Goal: Transaction & Acquisition: Purchase product/service

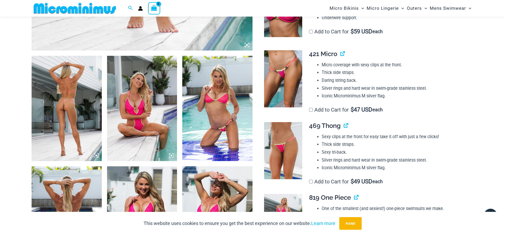
scroll to position [338, 0]
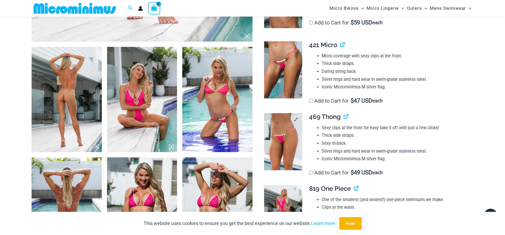
click at [281, 148] on img at bounding box center [283, 141] width 38 height 57
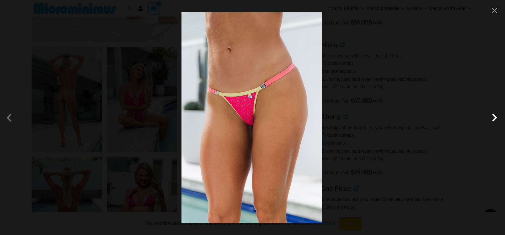
click at [493, 118] on span at bounding box center [494, 118] width 16 height 16
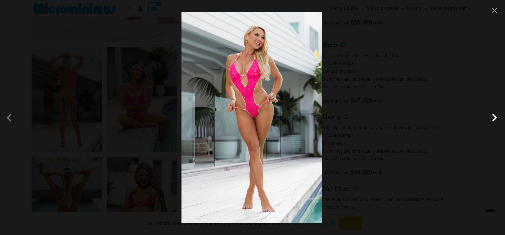
click at [493, 117] on span at bounding box center [494, 118] width 16 height 16
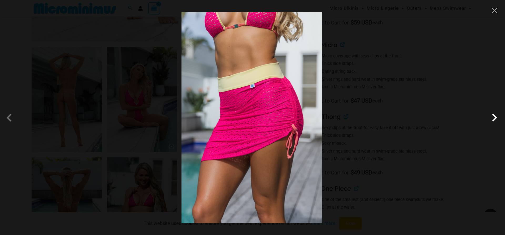
click at [493, 116] on span at bounding box center [494, 118] width 16 height 16
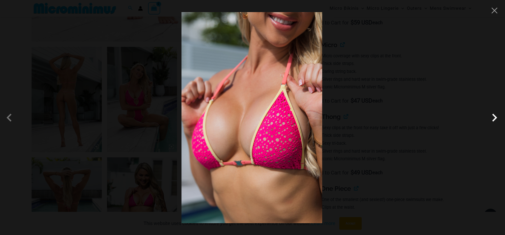
click at [494, 116] on span at bounding box center [494, 118] width 16 height 16
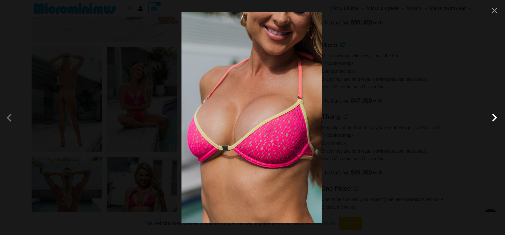
click at [494, 116] on span at bounding box center [494, 118] width 16 height 16
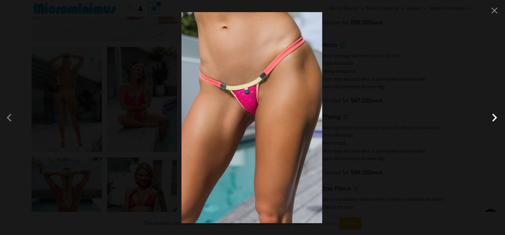
click at [494, 116] on span at bounding box center [494, 118] width 16 height 16
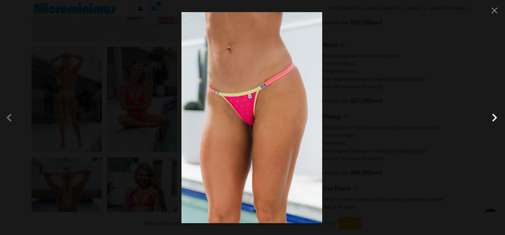
click at [494, 115] on span at bounding box center [494, 118] width 16 height 16
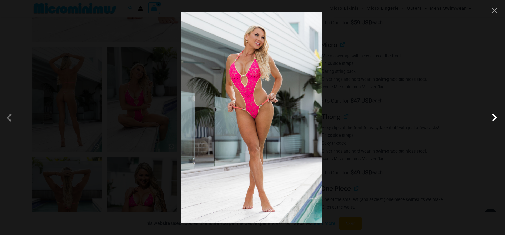
click at [494, 115] on span at bounding box center [494, 118] width 16 height 16
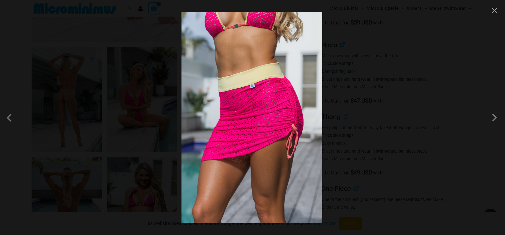
click at [496, 15] on div at bounding box center [252, 117] width 505 height 235
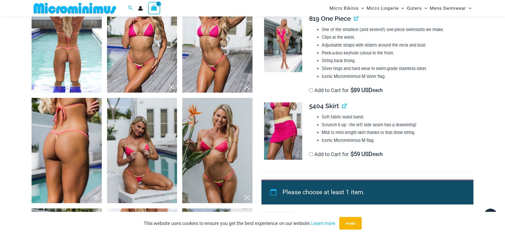
scroll to position [534, 0]
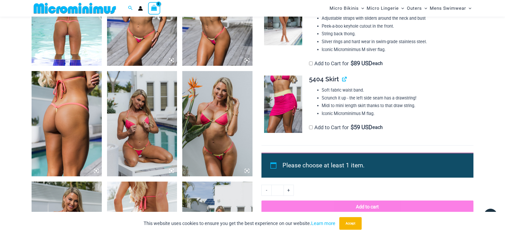
click at [292, 106] on img at bounding box center [283, 103] width 38 height 57
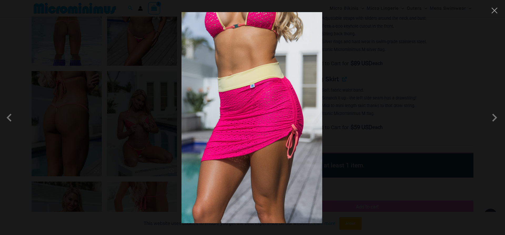
click at [270, 119] on img at bounding box center [251, 117] width 141 height 211
click at [495, 14] on button "Close" at bounding box center [494, 11] width 8 height 8
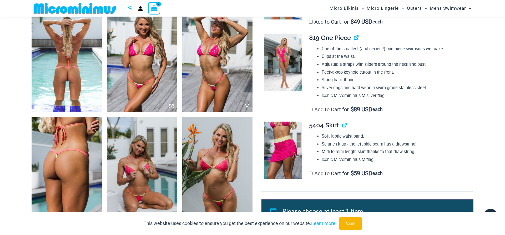
scroll to position [454, 0]
